Goal: Task Accomplishment & Management: Manage account settings

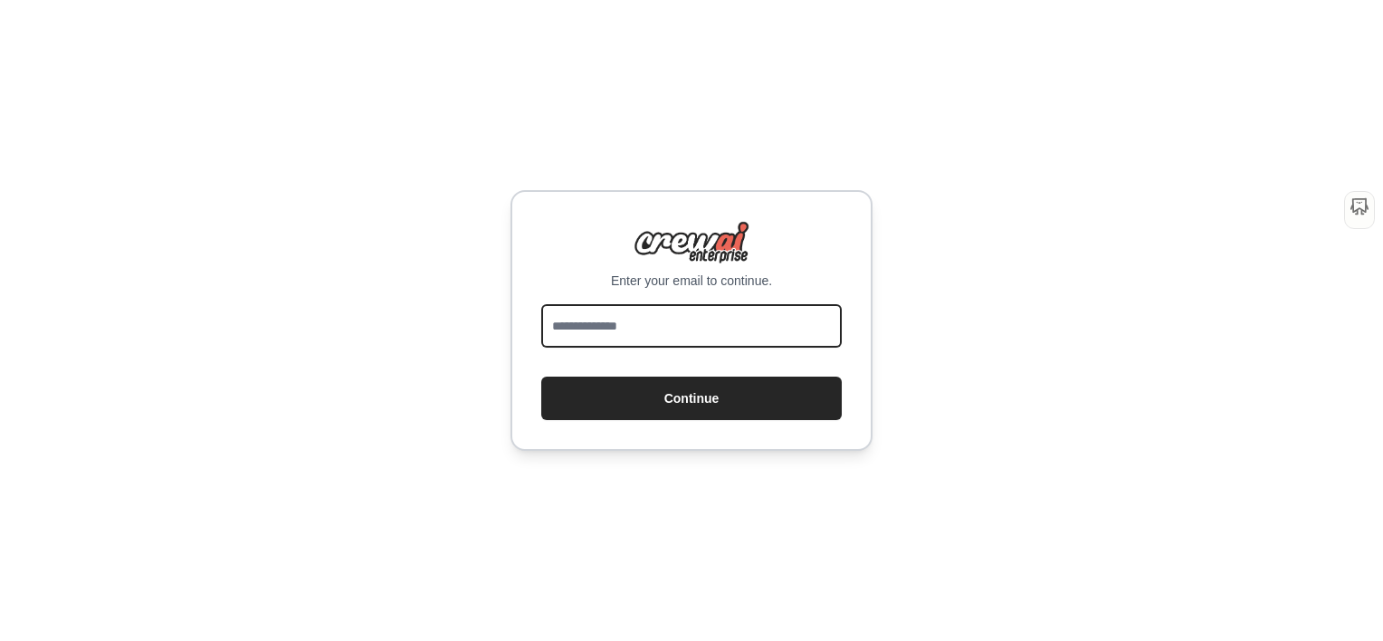
click at [744, 329] on input "email" at bounding box center [691, 325] width 300 height 43
type input "**********"
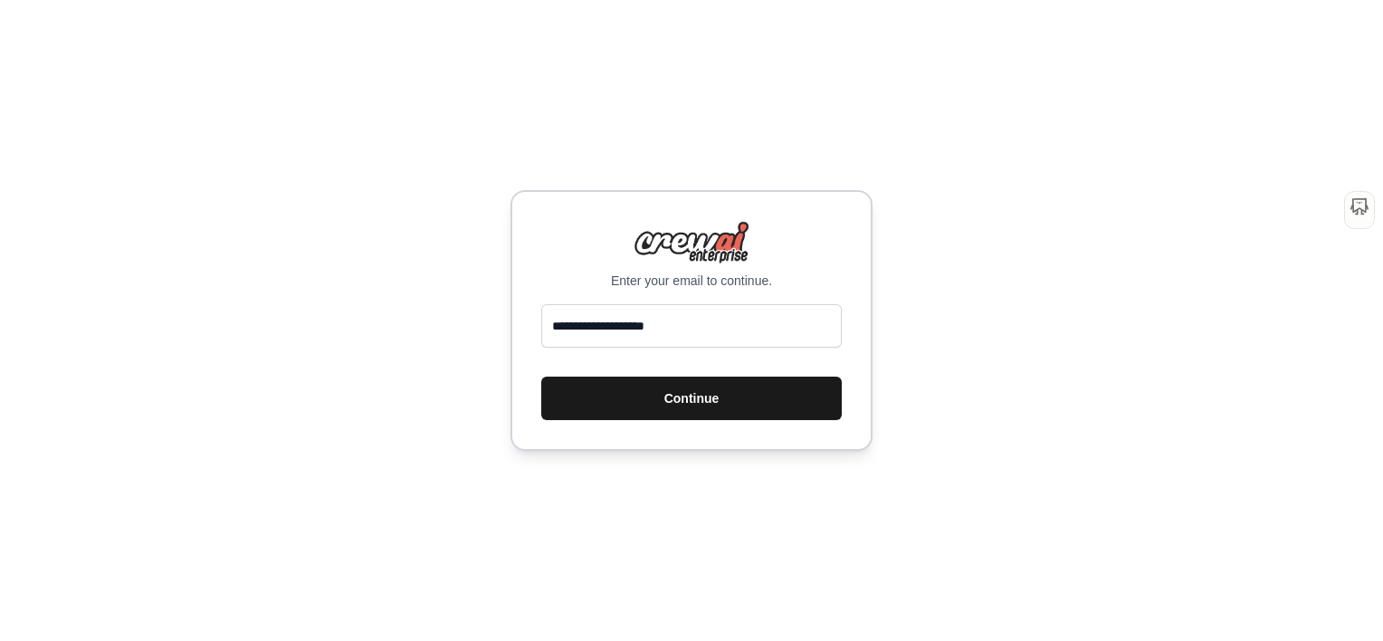
click at [686, 399] on button "Continue" at bounding box center [691, 397] width 300 height 43
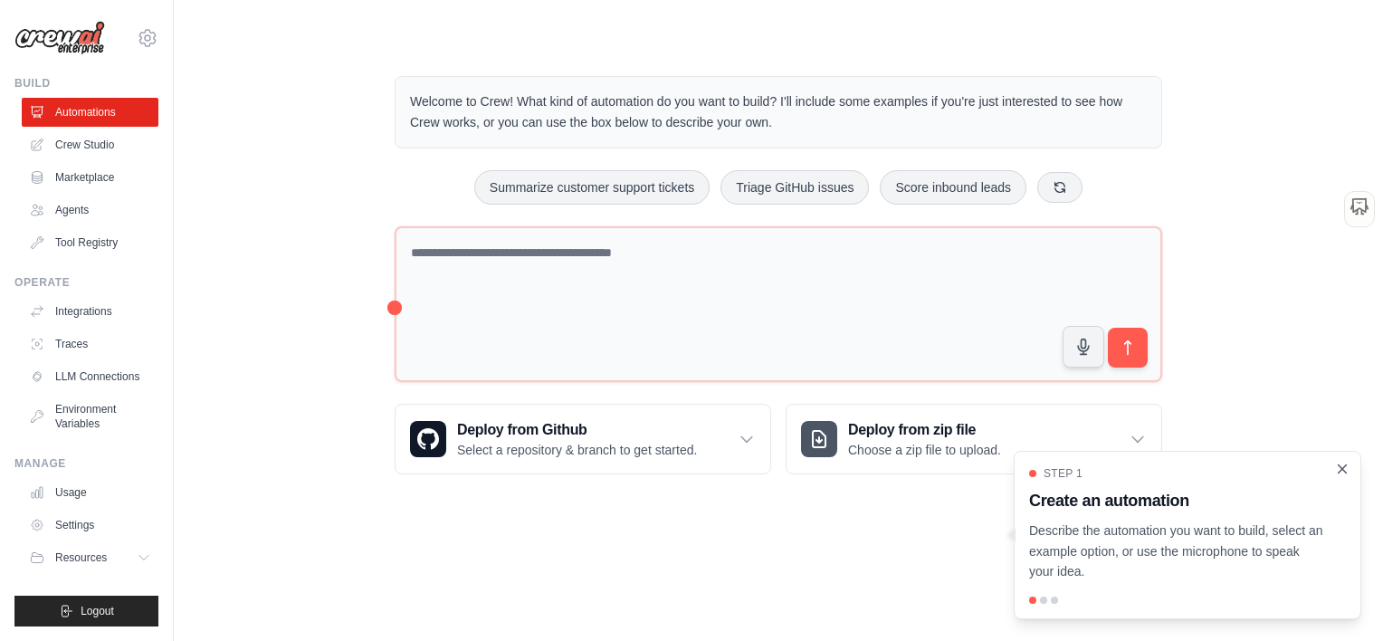
click at [1339, 465] on icon "Close walkthrough" at bounding box center [1343, 468] width 8 height 8
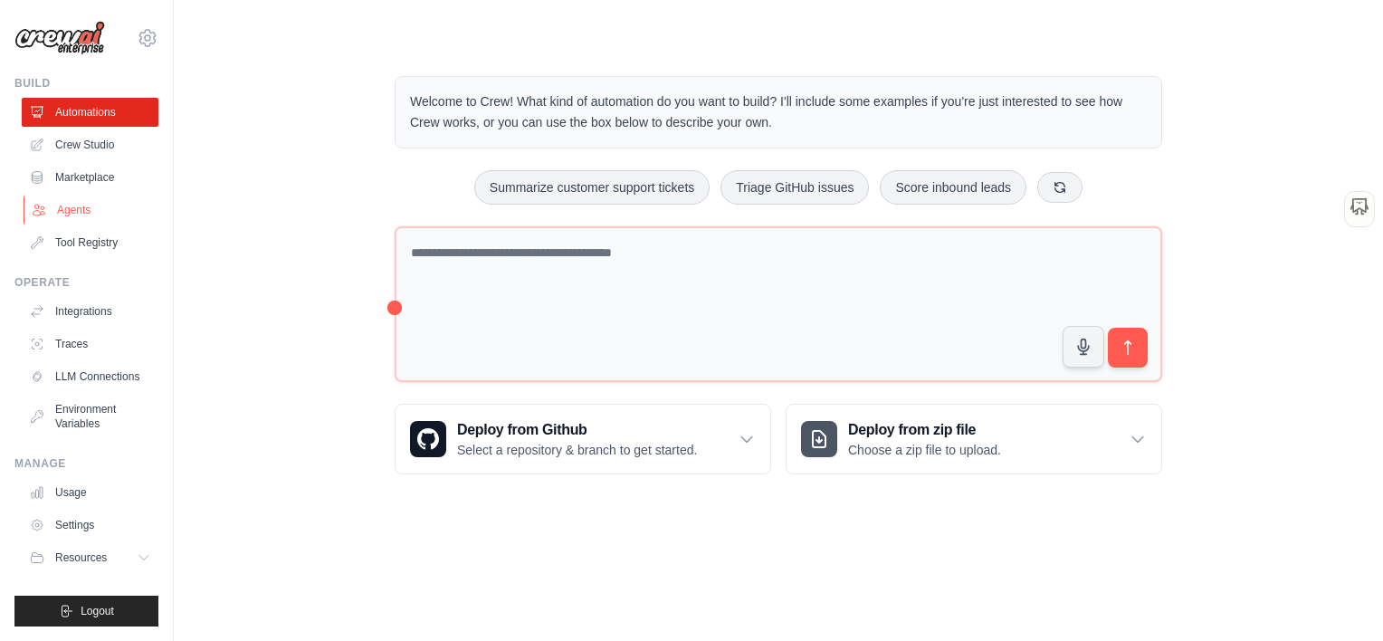
click at [82, 210] on link "Agents" at bounding box center [92, 209] width 137 height 29
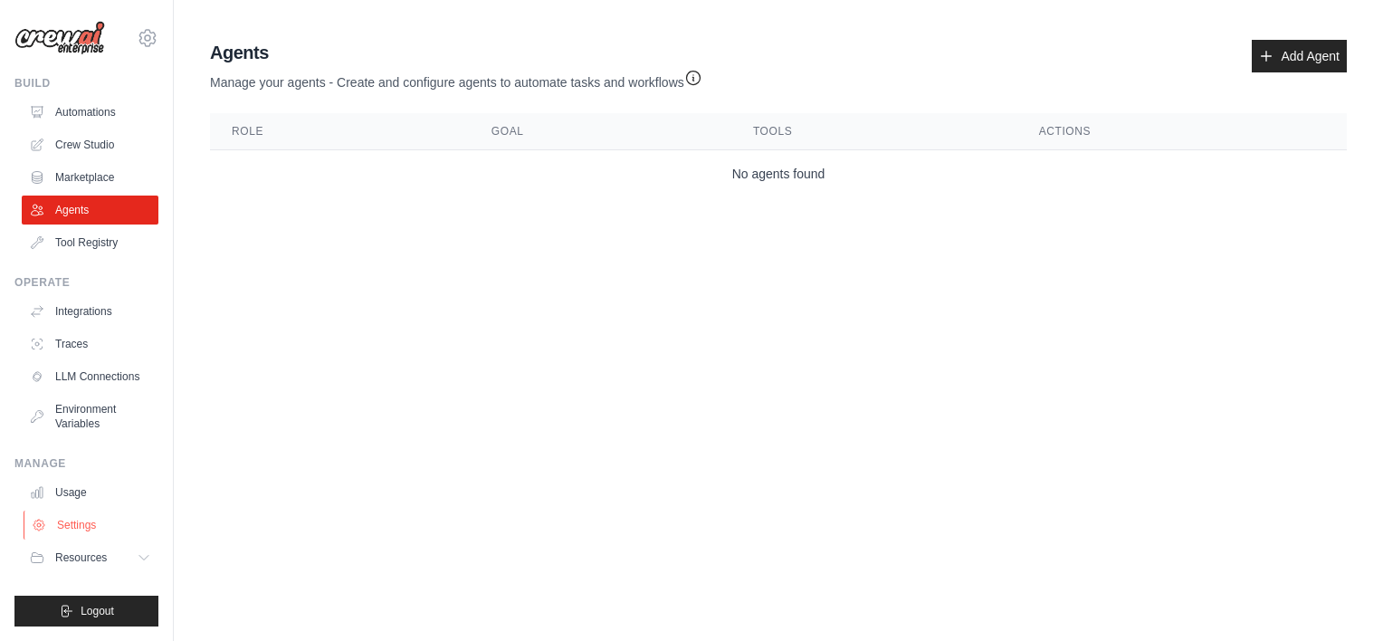
click at [91, 518] on link "Settings" at bounding box center [92, 524] width 137 height 29
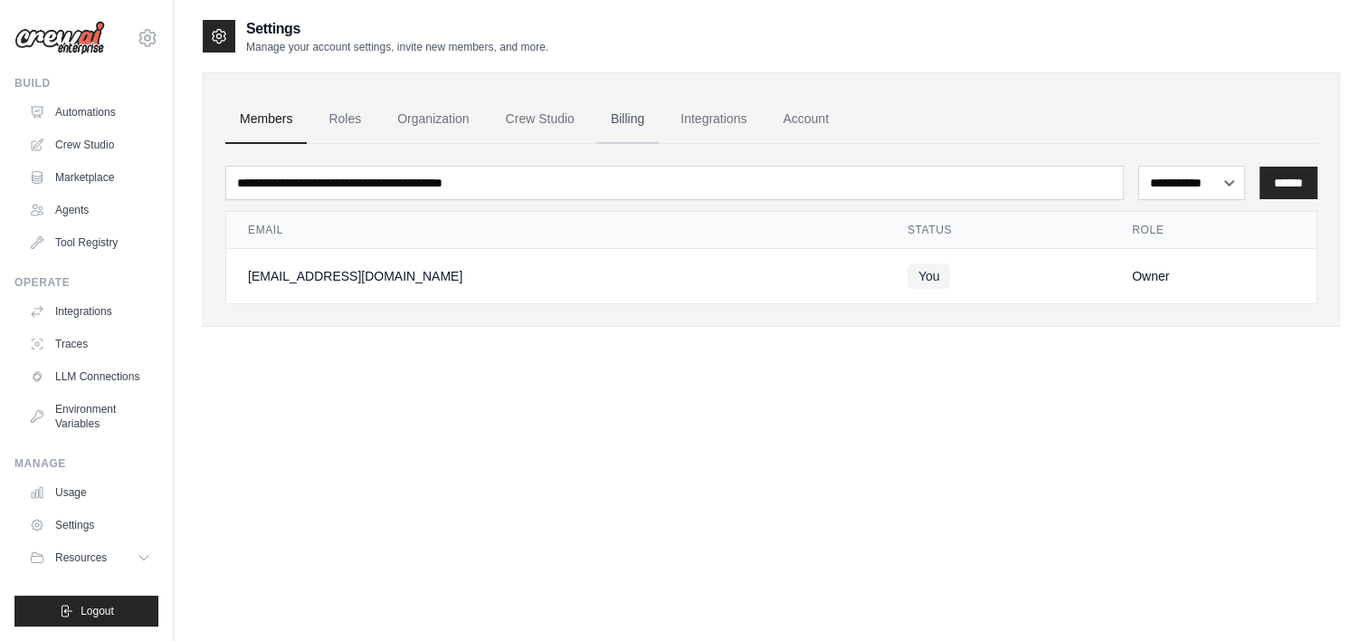
click at [641, 136] on link "Billing" at bounding box center [627, 119] width 62 height 49
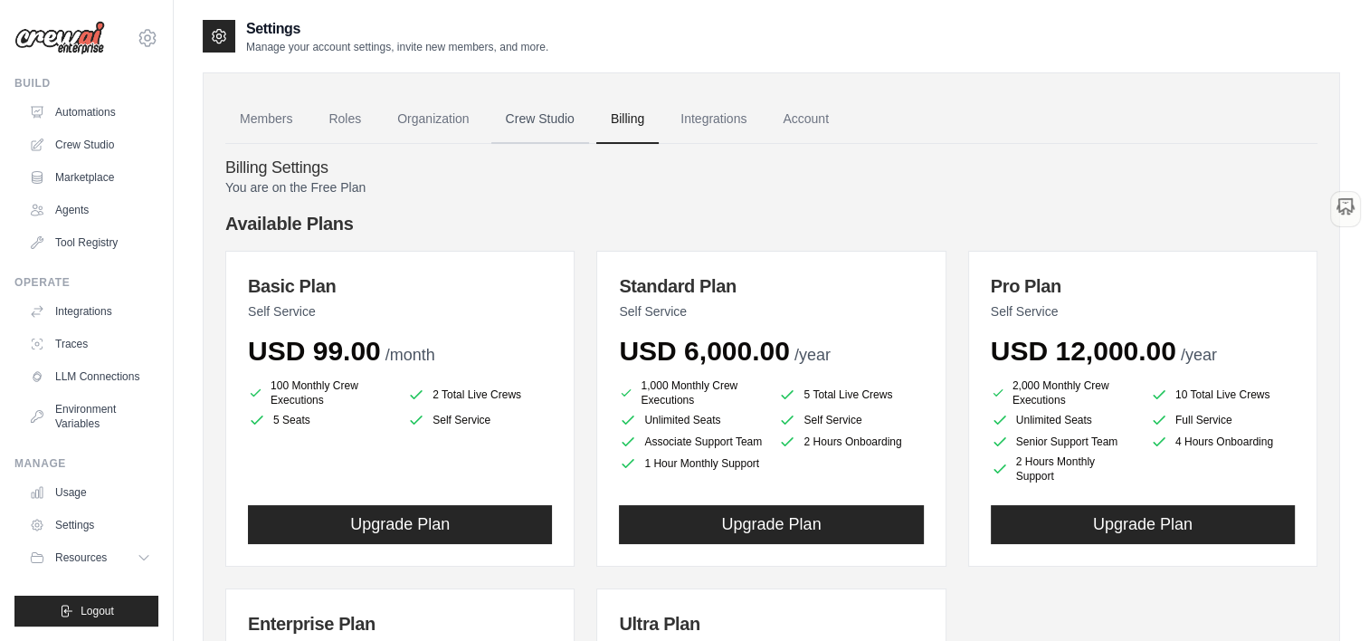
click at [526, 130] on link "Crew Studio" at bounding box center [540, 119] width 98 height 49
click at [724, 116] on link "Integrations" at bounding box center [713, 119] width 95 height 49
